Goal: Communication & Community: Ask a question

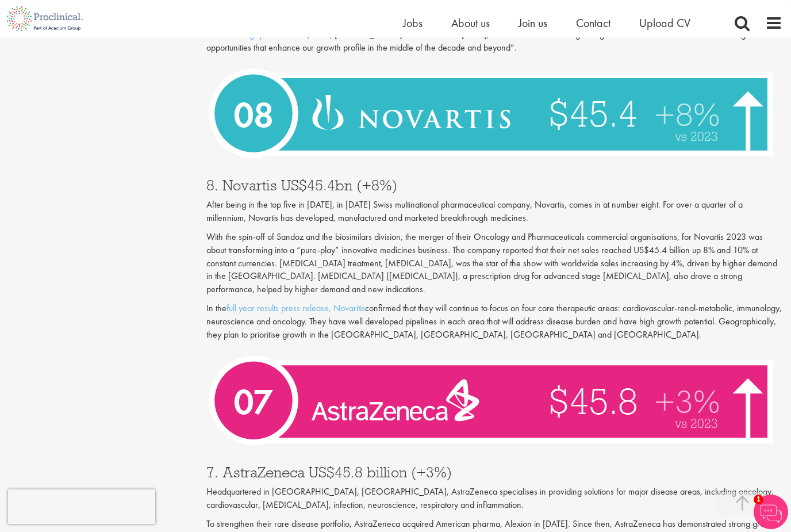
scroll to position [1913, 0]
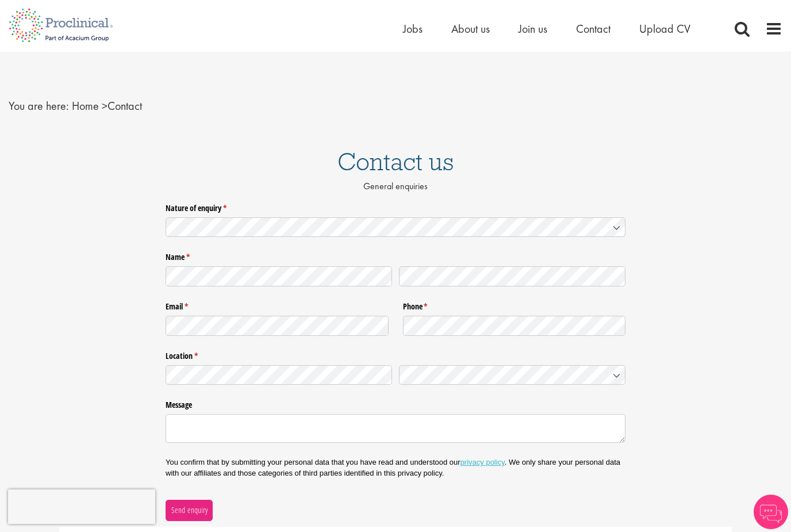
click at [613, 228] on icon at bounding box center [616, 227] width 9 height 9
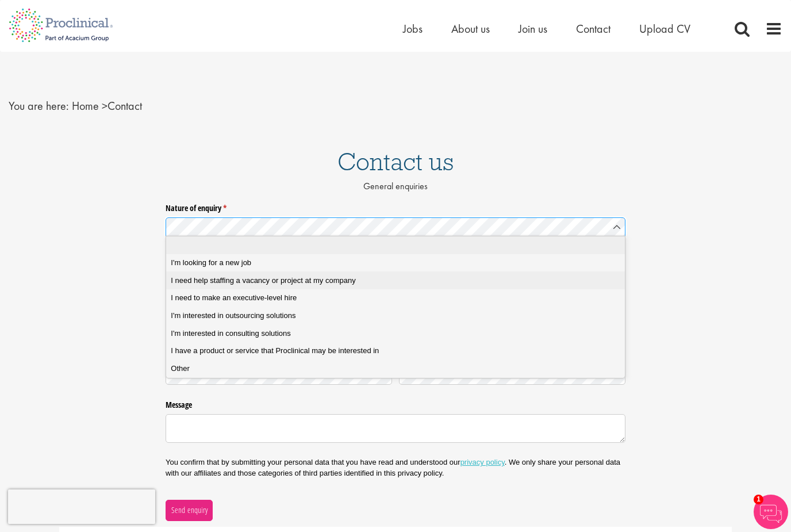
click at [572, 272] on company "I need help staffing a vacancy or project at my company" at bounding box center [395, 280] width 459 height 18
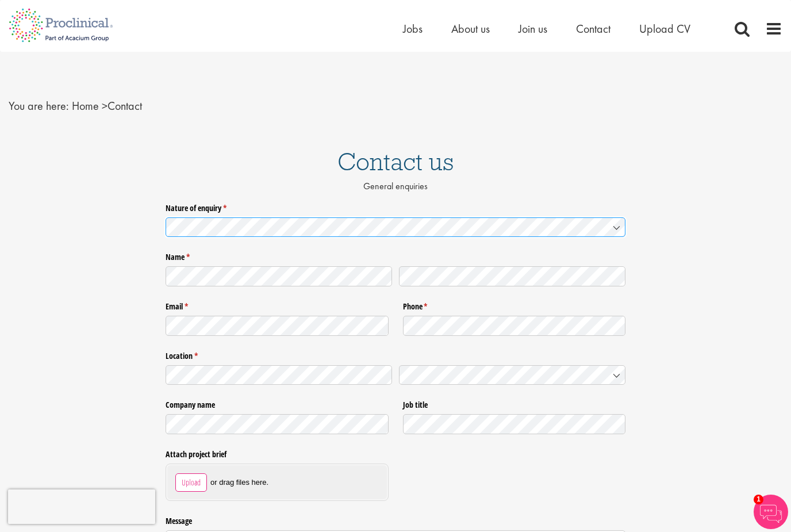
click at [618, 223] on icon at bounding box center [616, 227] width 9 height 9
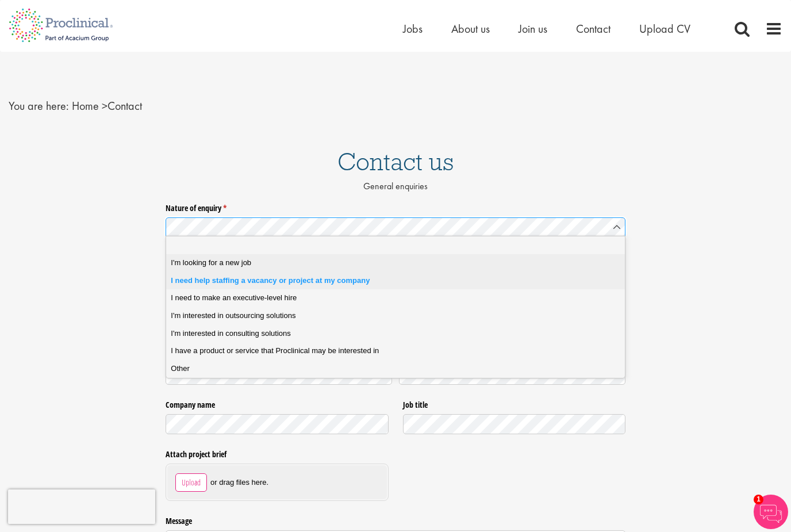
click at [184, 263] on span "I'm looking for a new job" at bounding box center [211, 262] width 80 height 10
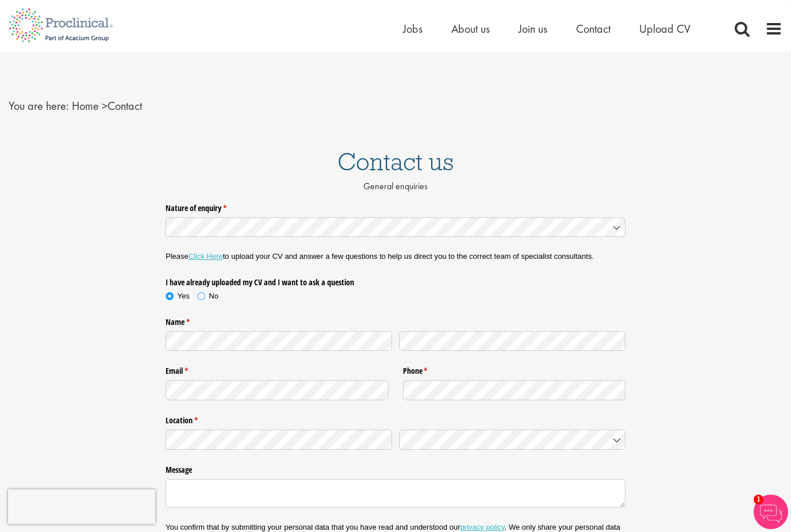
click at [205, 296] on span at bounding box center [200, 295] width 11 height 11
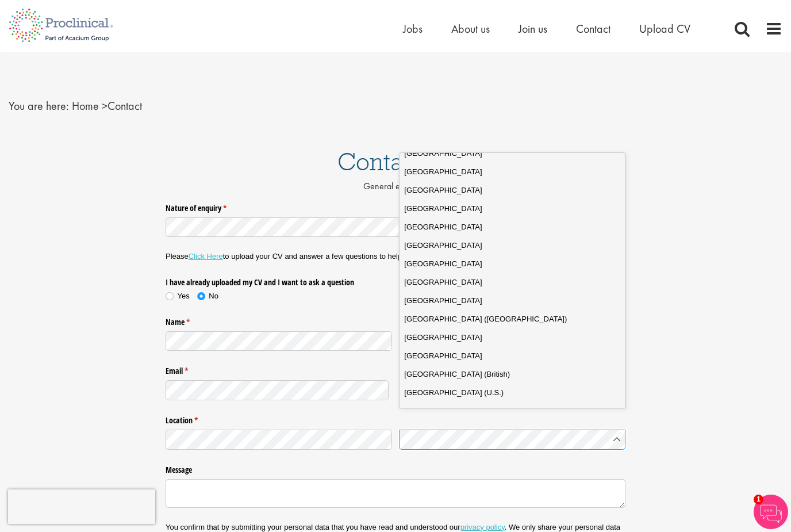
scroll to position [4054, 0]
click at [455, 240] on div "United States" at bounding box center [512, 245] width 216 height 11
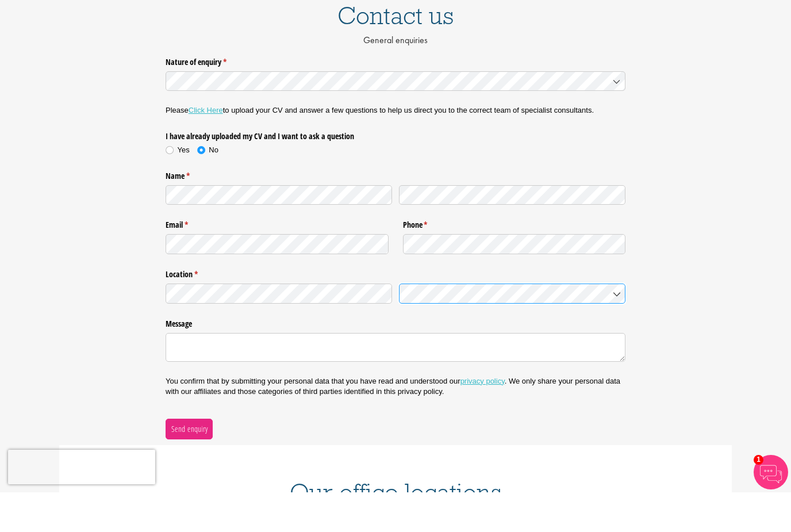
scroll to position [93, 0]
click at [344, 372] on textarea "Message" at bounding box center [396, 386] width 460 height 29
paste textarea "Dear [Name], I came across [Company Name] and wanted to reach out directly. I’m…"
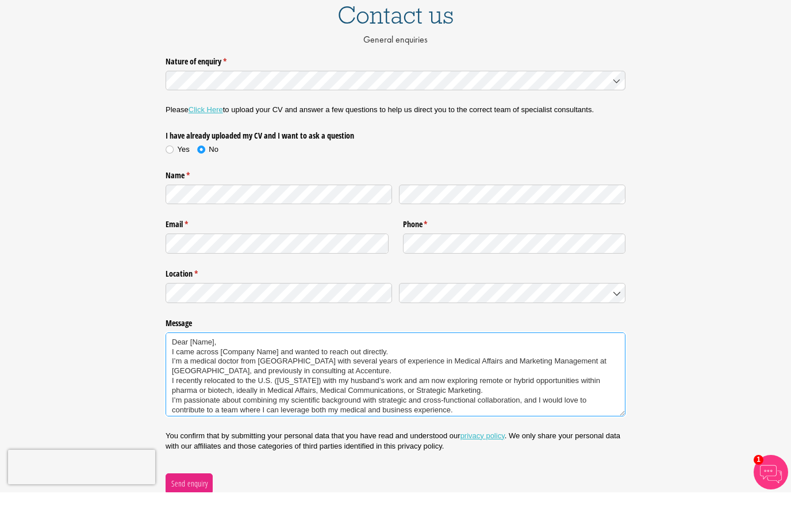
scroll to position [0, 0]
click at [230, 372] on textarea "Dear [Name], I came across [Company Name] and wanted to reach out directly. I’m…" at bounding box center [396, 414] width 460 height 84
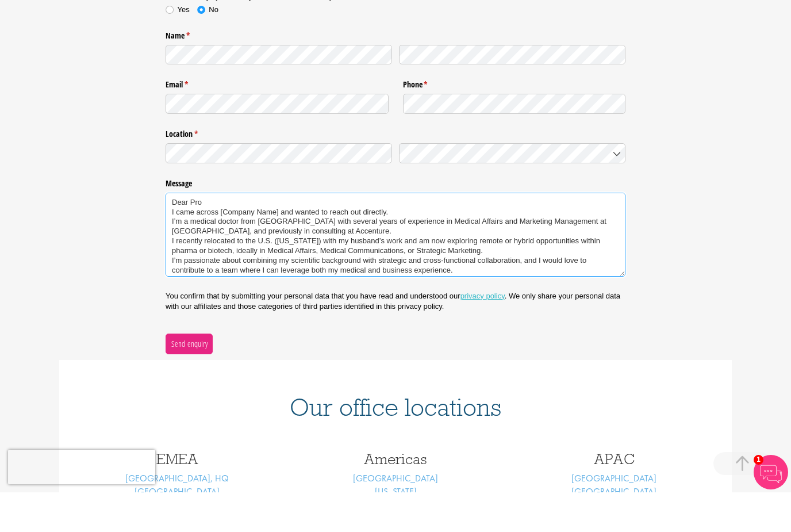
scroll to position [237, 0]
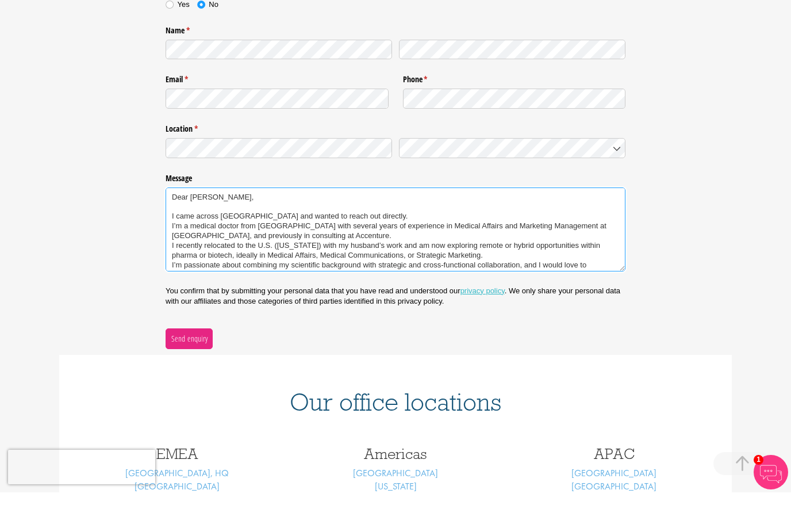
click at [393, 227] on textarea "Dear Proclinical, I came across Proclinical and wanted to reach out directly. I…" at bounding box center [396, 269] width 460 height 84
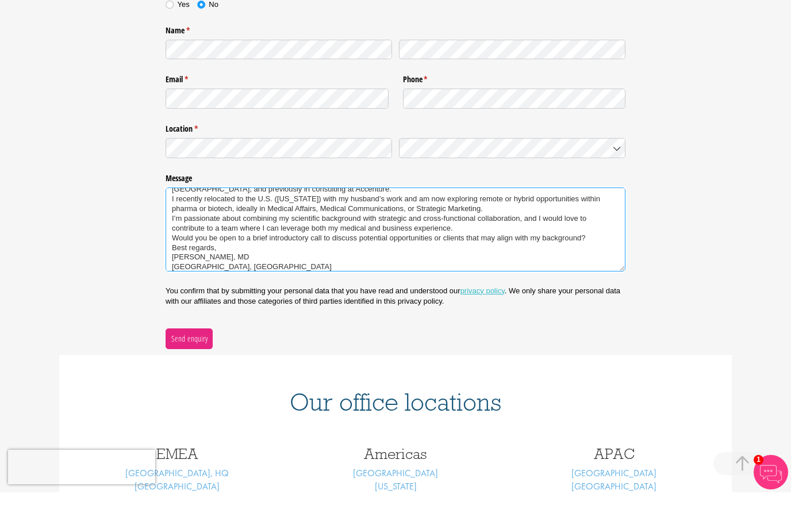
scroll to position [46, 0]
click at [170, 243] on textarea "Dear Proclinical, I came across Proclinical and wanted to reach out directly. I…" at bounding box center [396, 269] width 460 height 84
click at [176, 230] on textarea "Dear Proclinical, I came across Proclinical and wanted to reach out directly. I…" at bounding box center [396, 269] width 460 height 84
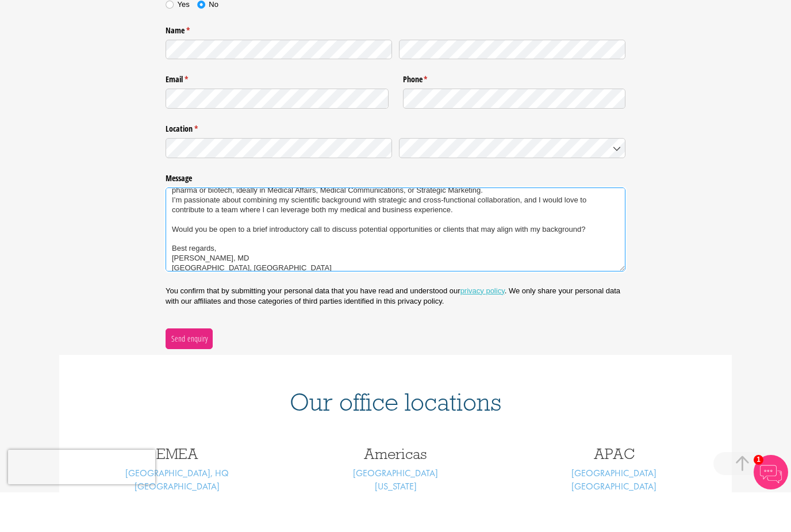
scroll to position [64, 0]
type textarea "Dear Proclinical, I came across Proclinical and wanted to reach out directly. I…"
click at [206, 368] on button "Send enquiry" at bounding box center [189, 378] width 47 height 21
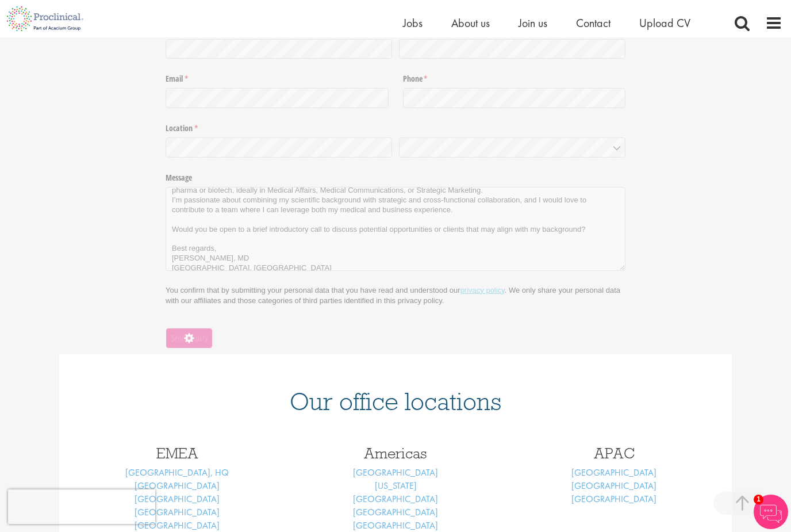
scroll to position [4, 0]
